Goal: Task Accomplishment & Management: Manage account settings

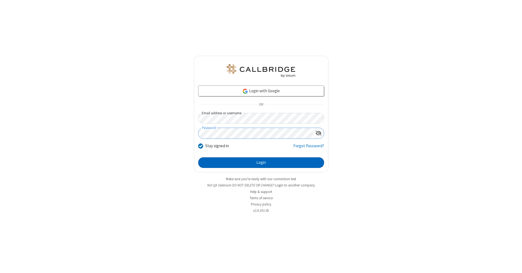
click at [261, 163] on button "Login" at bounding box center [261, 162] width 126 height 11
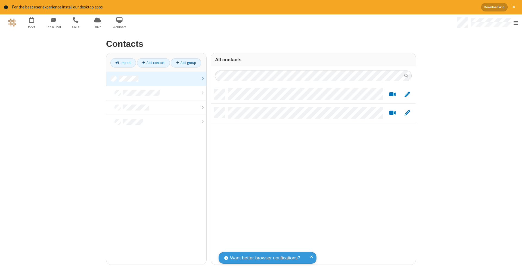
scroll to position [4, 4]
click at [156, 78] on link at bounding box center [156, 79] width 100 height 14
click at [153, 63] on link "Add contact" at bounding box center [153, 62] width 33 height 9
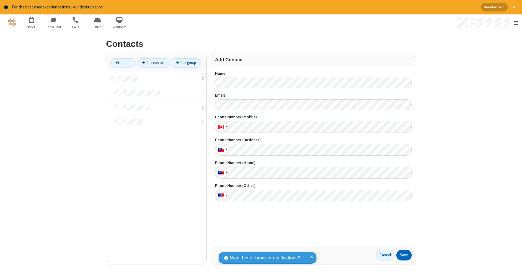
click at [404, 255] on button "Save" at bounding box center [404, 255] width 15 height 11
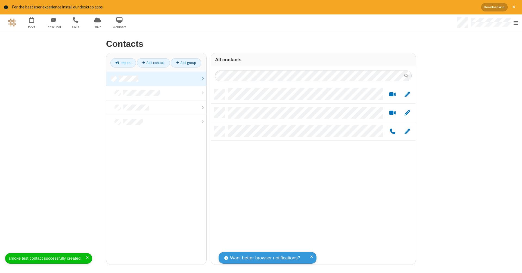
scroll to position [175, 201]
click at [153, 63] on link "Add contact" at bounding box center [153, 62] width 33 height 9
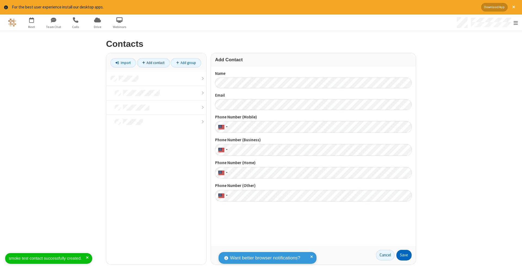
click at [404, 255] on button "Save" at bounding box center [404, 255] width 15 height 11
